Goal: Task Accomplishment & Management: Use online tool/utility

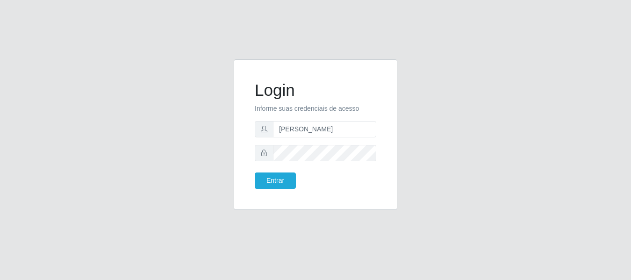
click at [320, 128] on input "[PERSON_NAME]" at bounding box center [324, 129] width 103 height 16
click at [279, 182] on button "Entrar" at bounding box center [275, 180] width 41 height 16
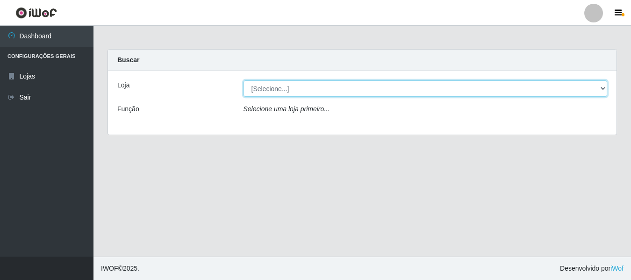
click at [286, 90] on select "[Selecione...] Bemais Supermercados - [GEOGRAPHIC_DATA]" at bounding box center [425, 88] width 364 height 16
select select "249"
click at [243, 80] on select "[Selecione...] Bemais Supermercados - [GEOGRAPHIC_DATA]" at bounding box center [425, 88] width 364 height 16
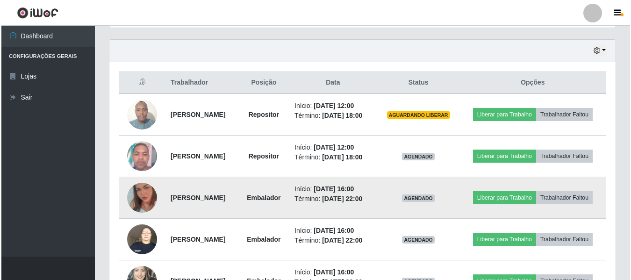
scroll to position [374, 0]
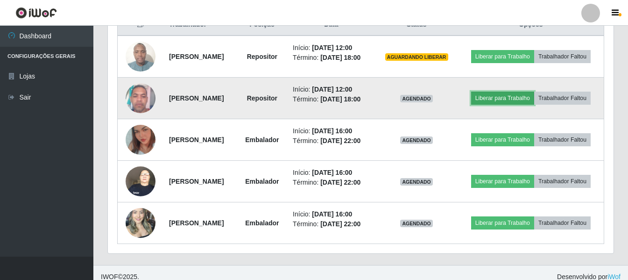
click at [534, 99] on button "Liberar para Trabalho" at bounding box center [502, 98] width 63 height 13
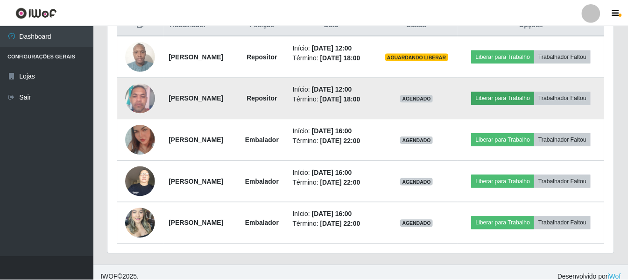
scroll to position [194, 501]
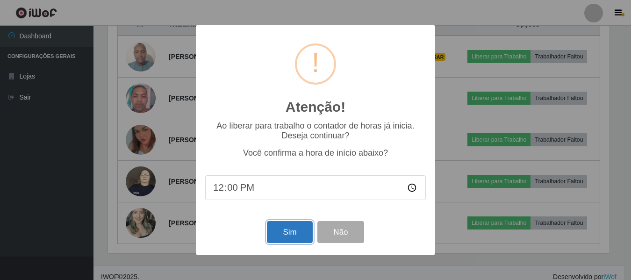
click at [281, 237] on button "Sim" at bounding box center [289, 232] width 45 height 22
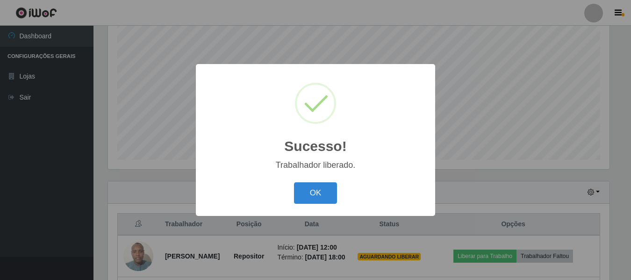
click at [294, 182] on button "OK" at bounding box center [315, 193] width 43 height 22
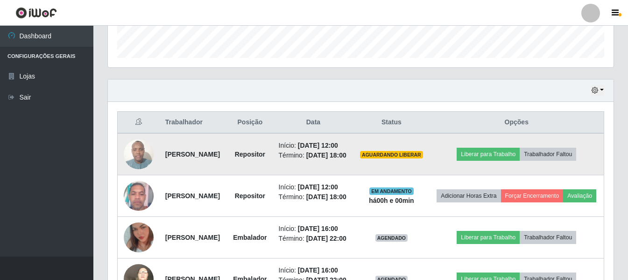
scroll to position [268, 0]
